Goal: Complete application form: Complete application form

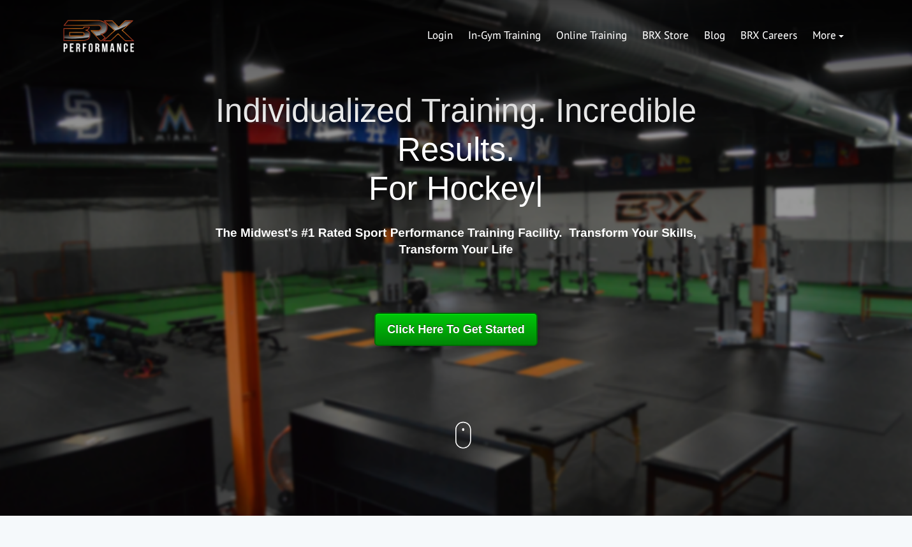
click at [443, 326] on span "Click Here To Get Started" at bounding box center [456, 329] width 138 height 13
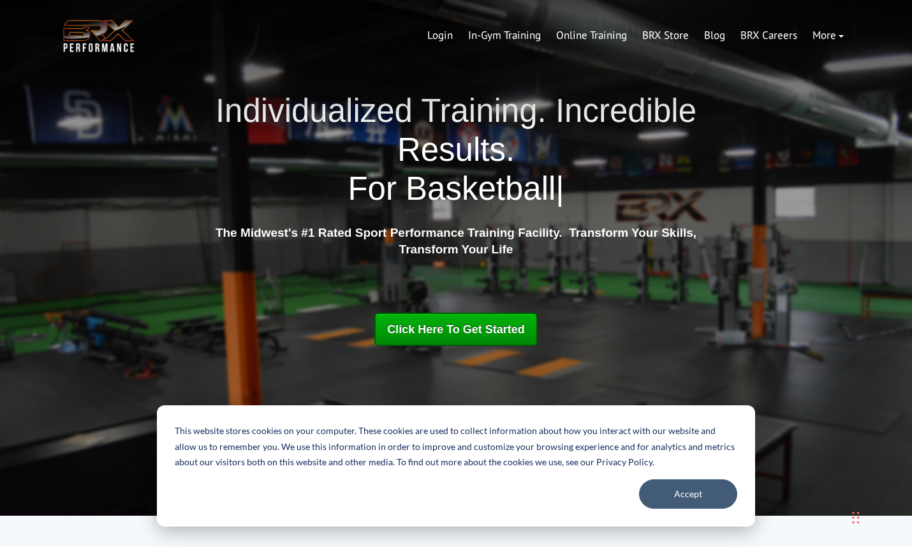
click at [728, 342] on div "Individualized Training. Incredible Results. For Basketball | For Baseball For …" at bounding box center [456, 257] width 791 height 333
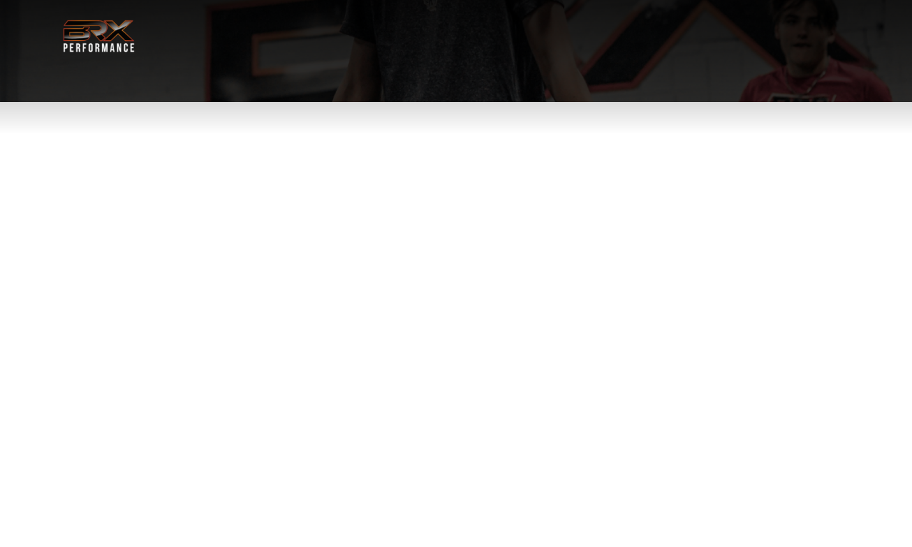
select select "**"
